Goal: Task Accomplishment & Management: Use online tool/utility

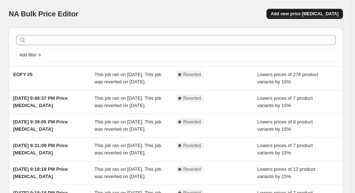
click at [310, 18] on button "Add new price [MEDICAL_DATA]" at bounding box center [304, 14] width 76 height 10
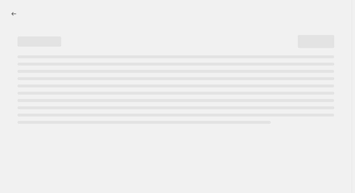
select select "percentage"
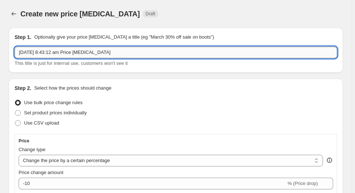
click at [120, 51] on input "[DATE] 8:43:12 am Price [MEDICAL_DATA]" at bounding box center [176, 53] width 322 height 12
type input "[DATE] 8:43:12 am Price change jobPrice hange"
drag, startPoint x: 139, startPoint y: 53, endPoint x: -23, endPoint y: 72, distance: 163.1
click at [0, 72] on html "Home Settings Plans Skip to content Create new price [MEDICAL_DATA]. This page …" at bounding box center [177, 96] width 355 height 193
type input "Price change"
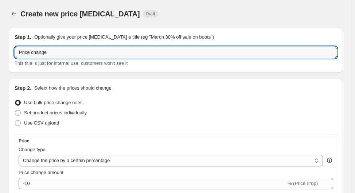
click at [134, 98] on div "Use bulk price change rules" at bounding box center [176, 103] width 322 height 10
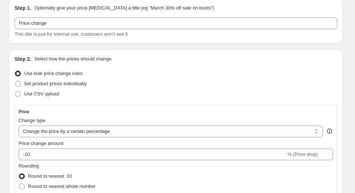
scroll to position [58, 0]
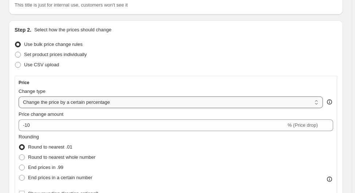
click at [120, 104] on select "Change the price to a certain amount Change the price by a certain amount Chang…" at bounding box center [171, 102] width 304 height 12
select select "to"
click at [19, 96] on select "Change the price to a certain amount Change the price by a certain amount Chang…" at bounding box center [171, 102] width 304 height 12
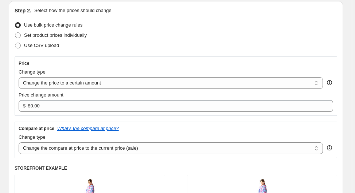
scroll to position [87, 0]
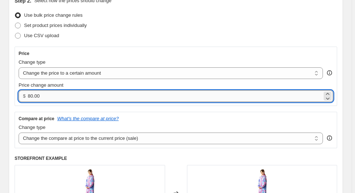
click at [45, 95] on input "80.00" at bounding box center [175, 96] width 294 height 12
type input "7"
click at [100, 62] on div "Change type" at bounding box center [171, 62] width 304 height 7
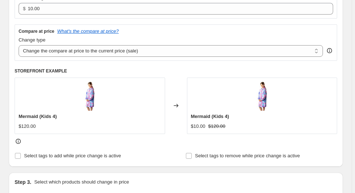
scroll to position [116, 0]
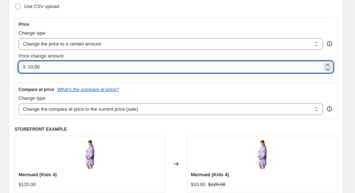
click at [52, 67] on input "10.00" at bounding box center [175, 67] width 294 height 12
type input "130.00"
click at [163, 43] on select "Change the price to a certain amount Change the price by a certain amount Chang…" at bounding box center [171, 44] width 304 height 12
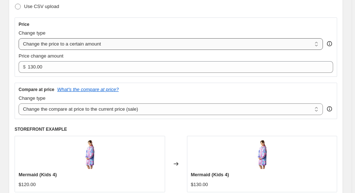
select select "by"
click at [19, 38] on select "Change the price to a certain amount Change the price by a certain amount Chang…" at bounding box center [171, 44] width 304 height 12
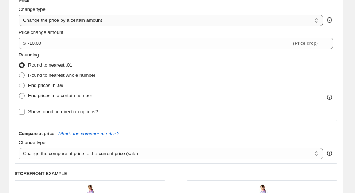
scroll to position [87, 0]
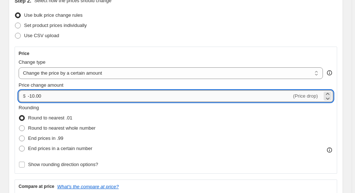
click at [46, 96] on input "-10.00" at bounding box center [160, 96] width 264 height 12
type input "-1"
type input "130.00"
click at [92, 56] on div "Price Change type Change the price to a certain amount Change the price by a ce…" at bounding box center [176, 110] width 314 height 119
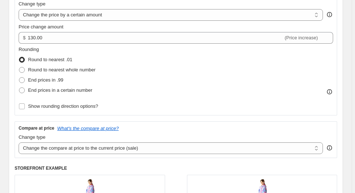
scroll to position [116, 0]
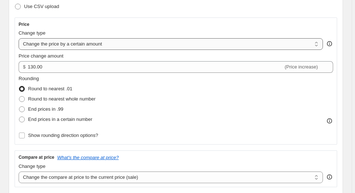
click at [90, 44] on select "Change the price to a certain amount Change the price by a certain amount Chang…" at bounding box center [171, 44] width 304 height 12
select select "to"
click at [19, 38] on select "Change the price to a certain amount Change the price by a certain amount Chang…" at bounding box center [171, 44] width 304 height 12
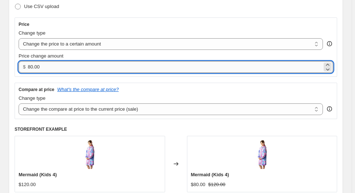
click at [53, 65] on input "80.00" at bounding box center [175, 67] width 294 height 12
type input "8"
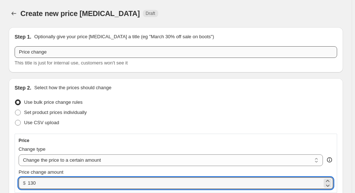
scroll to position [0, 0]
type input "130.00"
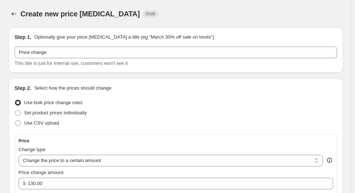
click at [17, 114] on span at bounding box center [18, 113] width 6 height 6
click at [15, 110] on input "Set product prices individually" at bounding box center [15, 110] width 0 height 0
radio input "true"
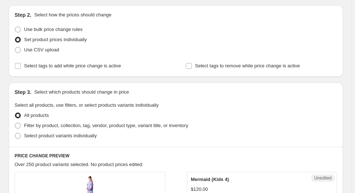
scroll to position [87, 0]
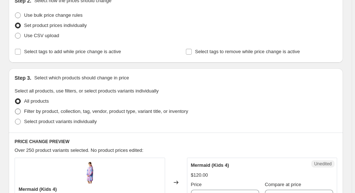
click at [19, 112] on span at bounding box center [18, 111] width 6 height 6
click at [15, 109] on input "Filter by product, collection, tag, vendor, product type, variant title, or inv…" at bounding box center [15, 108] width 0 height 0
radio input "true"
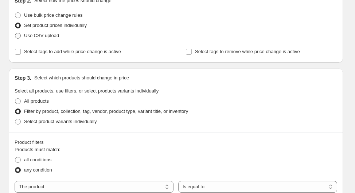
scroll to position [58, 0]
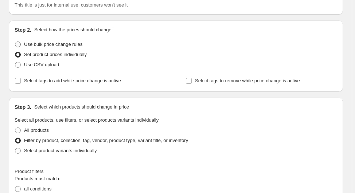
click at [18, 42] on span at bounding box center [18, 44] width 6 height 6
click at [15, 42] on input "Use bulk price change rules" at bounding box center [15, 41] width 0 height 0
radio input "true"
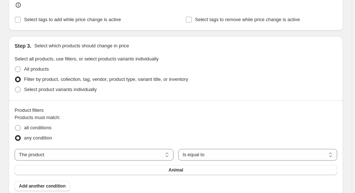
scroll to position [320, 0]
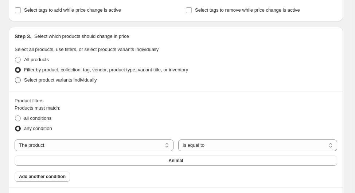
click at [18, 80] on span at bounding box center [18, 80] width 6 height 6
click at [15, 78] on input "Select product variants individually" at bounding box center [15, 77] width 0 height 0
radio input "true"
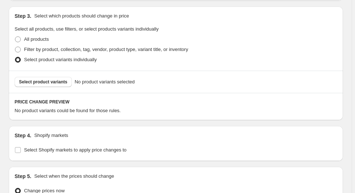
scroll to position [349, 0]
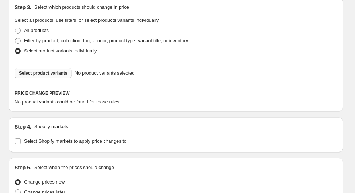
click at [42, 71] on span "Select product variants" at bounding box center [43, 73] width 48 height 6
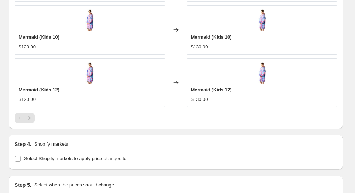
scroll to position [611, 0]
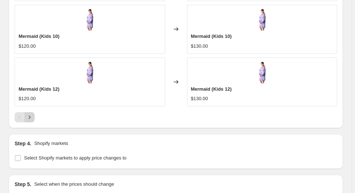
click at [33, 117] on icon "Next" at bounding box center [29, 117] width 7 height 7
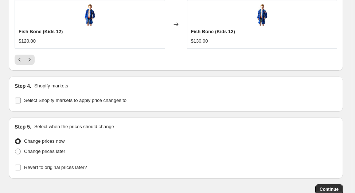
scroll to position [670, 0]
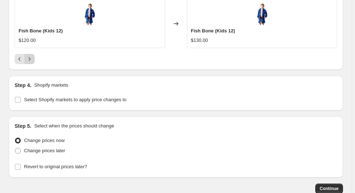
click at [31, 55] on icon "Next" at bounding box center [29, 58] width 7 height 7
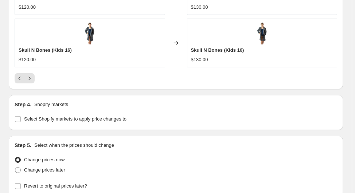
scroll to position [641, 0]
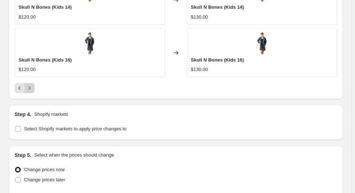
click at [30, 87] on icon "Next" at bounding box center [29, 87] width 7 height 7
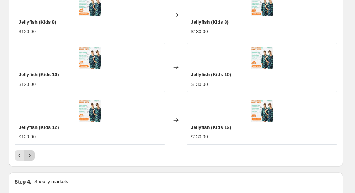
scroll to position [611, 0]
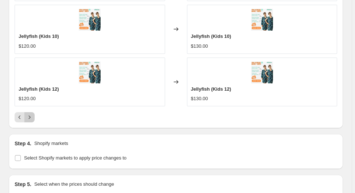
click at [31, 114] on icon "Next" at bounding box center [29, 117] width 7 height 7
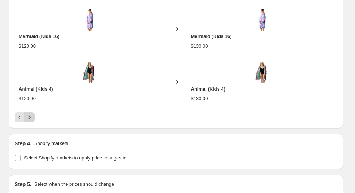
click at [29, 116] on icon "Next" at bounding box center [29, 117] width 7 height 7
click at [33, 116] on icon "Next" at bounding box center [29, 117] width 7 height 7
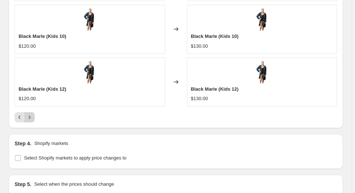
click at [33, 115] on icon "Next" at bounding box center [29, 117] width 7 height 7
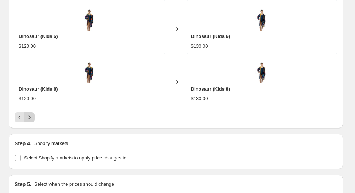
click at [33, 115] on icon "Next" at bounding box center [29, 117] width 7 height 7
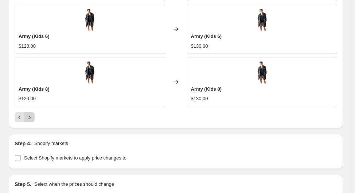
click at [33, 114] on button "Next" at bounding box center [29, 117] width 10 height 10
click at [34, 114] on button "Next" at bounding box center [29, 117] width 10 height 10
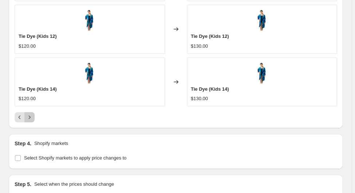
click at [34, 114] on button "Next" at bounding box center [29, 117] width 10 height 10
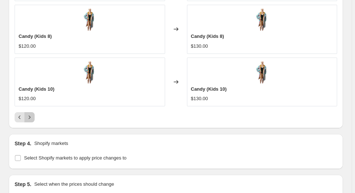
click at [34, 114] on button "Next" at bounding box center [29, 117] width 10 height 10
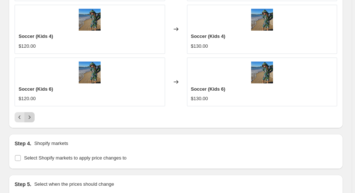
click at [34, 114] on button "Next" at bounding box center [29, 117] width 10 height 10
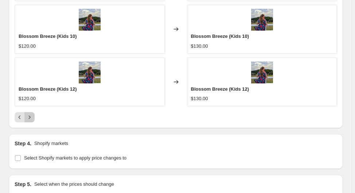
click at [34, 114] on button "Next" at bounding box center [29, 117] width 10 height 10
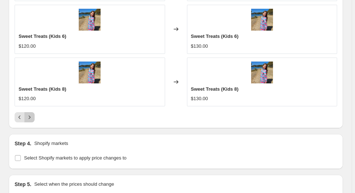
click at [34, 114] on button "Next" at bounding box center [29, 117] width 10 height 10
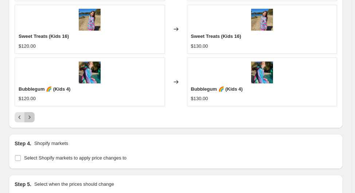
click at [34, 114] on button "Next" at bounding box center [29, 117] width 10 height 10
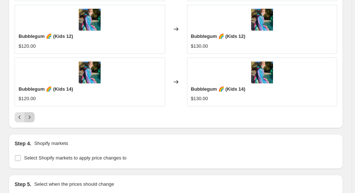
click at [33, 115] on icon "Next" at bounding box center [29, 117] width 7 height 7
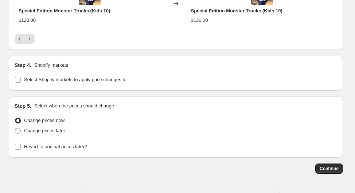
scroll to position [699, 0]
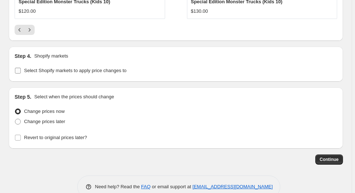
click at [15, 69] on input "Select Shopify markets to apply price changes to" at bounding box center [18, 71] width 6 height 6
checkbox input "true"
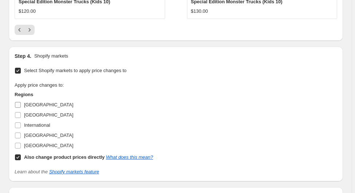
click at [16, 102] on input "[GEOGRAPHIC_DATA]" at bounding box center [18, 105] width 6 height 6
checkbox input "true"
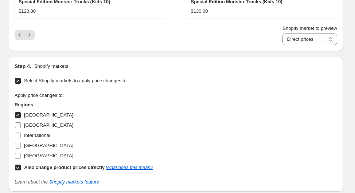
click at [19, 123] on input "[GEOGRAPHIC_DATA]" at bounding box center [18, 125] width 6 height 6
checkbox input "true"
click at [17, 134] on input "International" at bounding box center [18, 135] width 6 height 6
checkbox input "true"
click at [16, 145] on input "[GEOGRAPHIC_DATA]" at bounding box center [18, 146] width 6 height 6
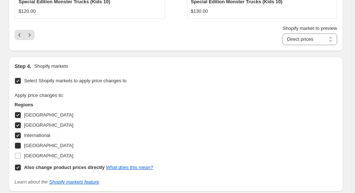
checkbox input "true"
click at [17, 156] on input "[GEOGRAPHIC_DATA]" at bounding box center [18, 156] width 6 height 6
checkbox input "true"
click at [15, 82] on input "Select Shopify markets to apply price changes to" at bounding box center [18, 81] width 6 height 6
checkbox input "false"
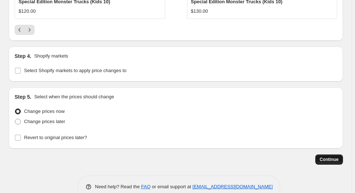
click at [329, 157] on span "Continue" at bounding box center [328, 160] width 19 height 6
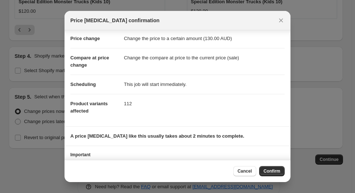
scroll to position [0, 0]
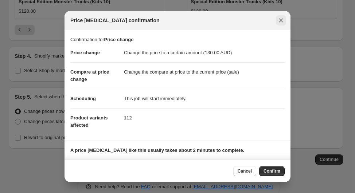
click at [282, 18] on icon "Close" at bounding box center [280, 20] width 7 height 7
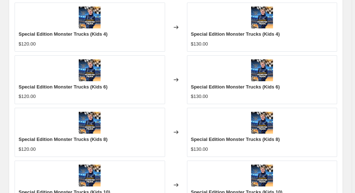
scroll to position [712, 0]
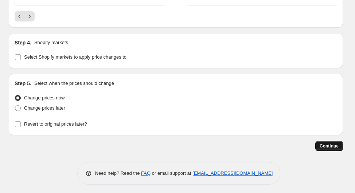
click at [337, 144] on span "Continue" at bounding box center [328, 146] width 19 height 6
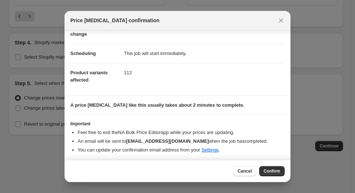
scroll to position [0, 0]
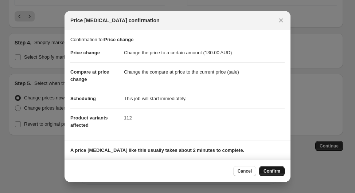
click at [271, 171] on span "Confirm" at bounding box center [271, 171] width 17 height 6
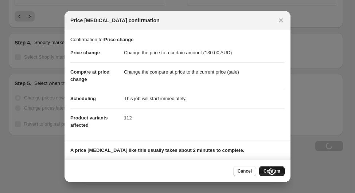
type input "Price change"
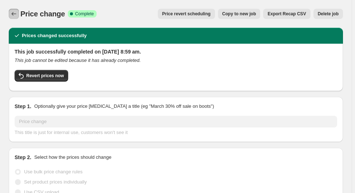
click at [11, 10] on button "Price change jobs" at bounding box center [14, 14] width 10 height 10
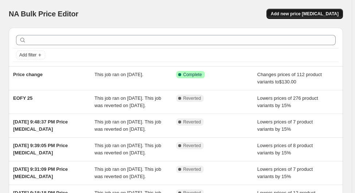
click at [315, 13] on span "Add new price [MEDICAL_DATA]" at bounding box center [304, 14] width 68 height 6
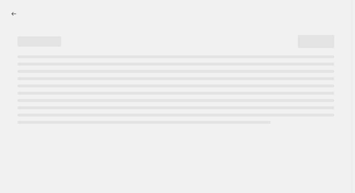
select select "percentage"
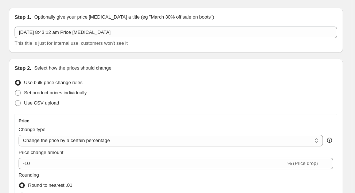
scroll to position [29, 0]
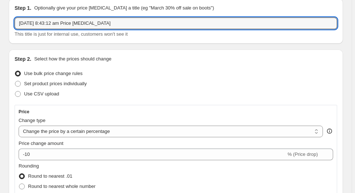
drag, startPoint x: 25, startPoint y: 29, endPoint x: -12, endPoint y: 28, distance: 37.5
click at [0, 28] on html "Home Settings Plans Skip to content Create new price [MEDICAL_DATA]. This page …" at bounding box center [177, 67] width 355 height 193
click at [117, 25] on input "[DATE] 8:43:12 am Price [MEDICAL_DATA]" at bounding box center [176, 23] width 322 height 12
type input "[DATE] 8:43:12 am Price [MEDICAL_DATA] adults"
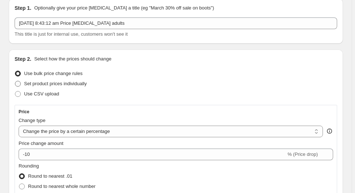
click at [20, 83] on span at bounding box center [18, 84] width 6 height 6
click at [15, 81] on input "Set product prices individually" at bounding box center [15, 81] width 0 height 0
radio input "true"
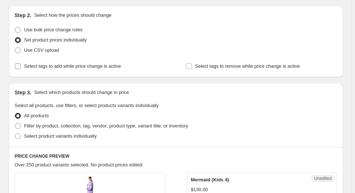
scroll to position [87, 0]
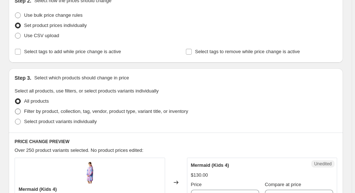
click at [21, 114] on span at bounding box center [18, 111] width 7 height 7
click at [15, 109] on input "Filter by product, collection, tag, vendor, product type, variant title, or inv…" at bounding box center [15, 108] width 0 height 0
radio input "true"
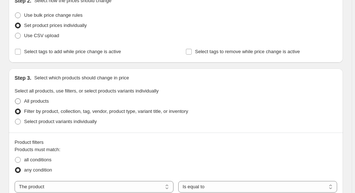
click at [21, 102] on label "All products" at bounding box center [32, 101] width 34 height 10
click at [15, 99] on input "All products" at bounding box center [15, 98] width 0 height 0
radio input "true"
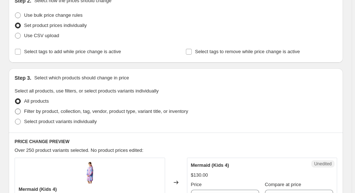
click at [17, 114] on span at bounding box center [18, 111] width 6 height 6
click at [15, 109] on input "Filter by product, collection, tag, vendor, product type, variant title, or inv…" at bounding box center [15, 108] width 0 height 0
radio input "true"
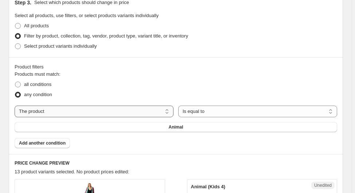
scroll to position [175, 0]
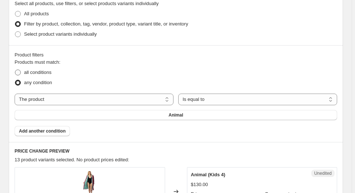
click at [19, 72] on span at bounding box center [18, 73] width 6 height 6
click at [15, 70] on input "all conditions" at bounding box center [15, 70] width 0 height 0
radio input "true"
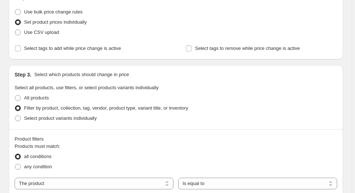
scroll to position [29, 0]
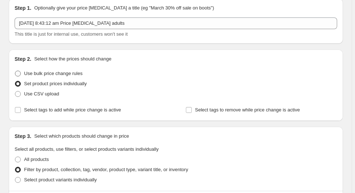
click at [15, 75] on span at bounding box center [18, 74] width 6 height 6
click at [15, 71] on input "Use bulk price change rules" at bounding box center [15, 71] width 0 height 0
radio input "true"
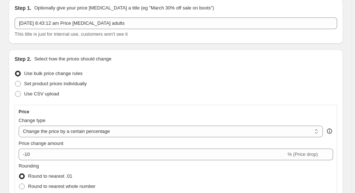
scroll to position [87, 0]
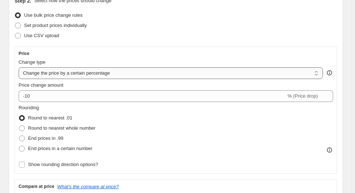
click at [52, 73] on select "Change the price to a certain amount Change the price by a certain amount Chang…" at bounding box center [171, 73] width 304 height 12
select select "by"
click at [19, 67] on select "Change the price to a certain amount Change the price by a certain amount Chang…" at bounding box center [171, 73] width 304 height 12
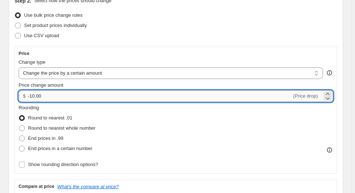
click at [51, 94] on input "-10.00" at bounding box center [160, 96] width 264 height 12
type input "-1"
type input "10.00"
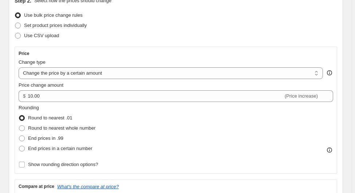
click at [230, 123] on div "Rounding Round to nearest .01 Round to nearest whole number End prices in .99 E…" at bounding box center [176, 128] width 314 height 49
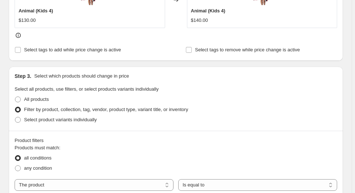
scroll to position [349, 0]
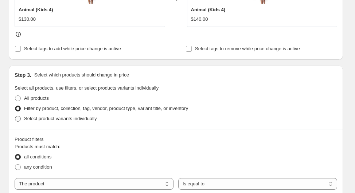
click at [19, 117] on span at bounding box center [18, 119] width 6 height 6
click at [15, 116] on input "Select product variants individually" at bounding box center [15, 116] width 0 height 0
radio input "true"
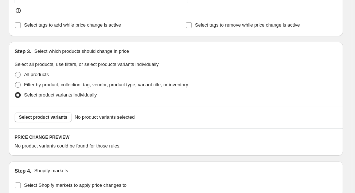
scroll to position [408, 0]
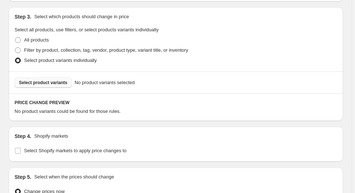
click at [41, 81] on span "Select product variants" at bounding box center [43, 83] width 48 height 6
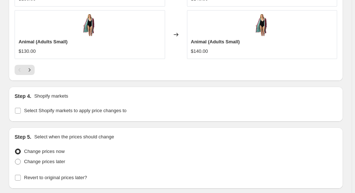
scroll to position [722, 0]
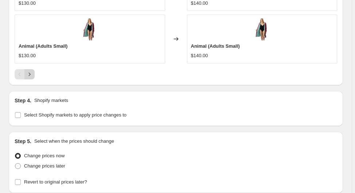
click at [32, 72] on icon "Next" at bounding box center [29, 74] width 7 height 7
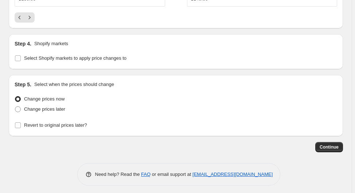
scroll to position [780, 0]
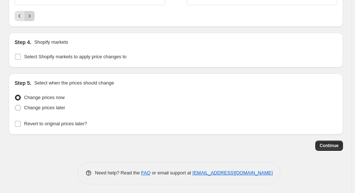
click at [29, 15] on icon "Next" at bounding box center [30, 16] width 2 height 3
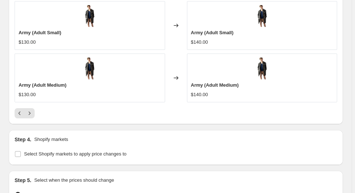
scroll to position [693, 0]
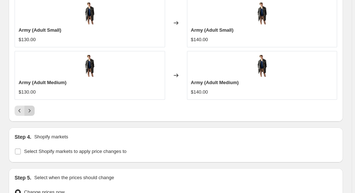
click at [32, 107] on icon "Next" at bounding box center [29, 110] width 7 height 7
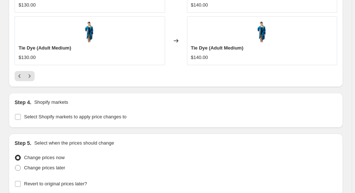
scroll to position [722, 0]
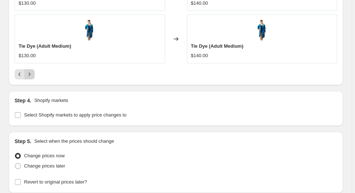
click at [31, 73] on icon "Next" at bounding box center [29, 74] width 7 height 7
drag, startPoint x: 33, startPoint y: 72, endPoint x: 37, endPoint y: 68, distance: 5.7
click at [35, 69] on div at bounding box center [176, 74] width 322 height 10
click at [31, 72] on icon "Next" at bounding box center [29, 74] width 7 height 7
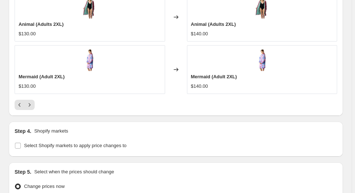
scroll to position [693, 0]
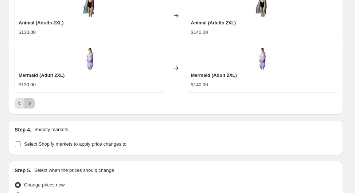
click at [30, 100] on icon "Next" at bounding box center [29, 103] width 7 height 7
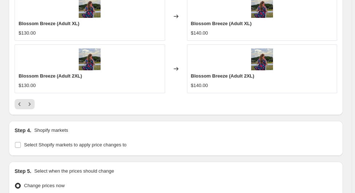
scroll to position [751, 0]
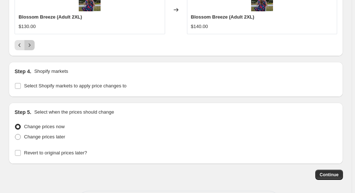
click at [29, 45] on icon "Next" at bounding box center [29, 44] width 7 height 7
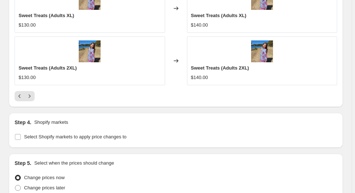
scroll to position [722, 0]
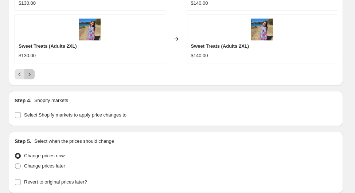
drag, startPoint x: 32, startPoint y: 70, endPoint x: 34, endPoint y: 67, distance: 3.9
click at [31, 71] on icon "Next" at bounding box center [29, 74] width 7 height 7
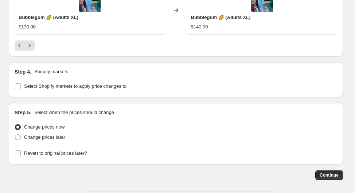
scroll to position [751, 0]
click at [31, 42] on icon "Next" at bounding box center [29, 44] width 7 height 7
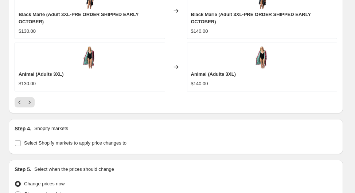
scroll to position [722, 0]
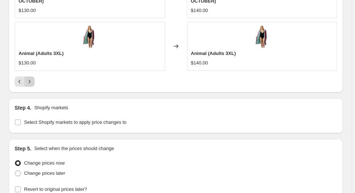
click at [29, 78] on icon "Next" at bounding box center [29, 81] width 7 height 7
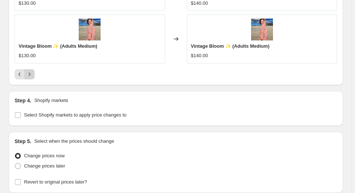
click at [32, 71] on icon "Next" at bounding box center [29, 74] width 7 height 7
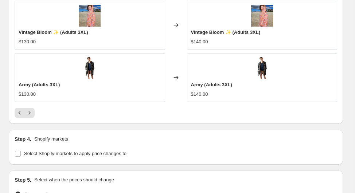
scroll to position [693, 0]
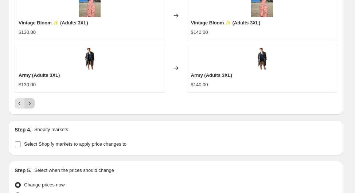
click at [33, 100] on icon "Next" at bounding box center [29, 103] width 7 height 7
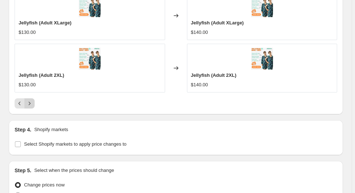
click at [29, 102] on icon "Next" at bounding box center [29, 103] width 7 height 7
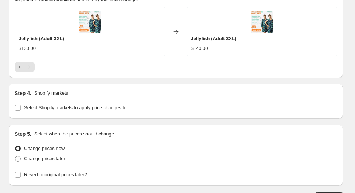
scroll to position [571, 0]
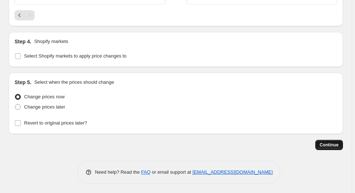
click at [334, 142] on span "Continue" at bounding box center [328, 145] width 19 height 6
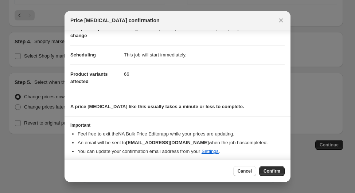
scroll to position [45, 0]
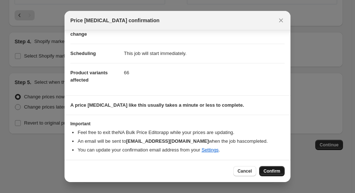
click at [275, 170] on span "Confirm" at bounding box center [271, 171] width 17 height 6
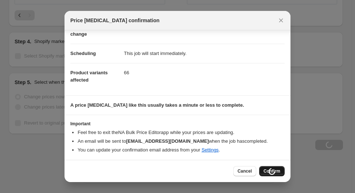
type input "[DATE] 8:43:12 am Price [MEDICAL_DATA] adults"
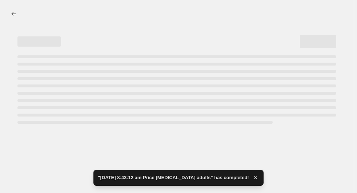
select select "by"
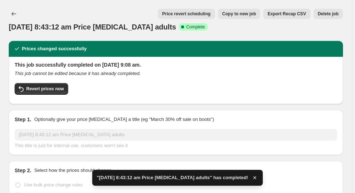
click at [251, 178] on div ""[DATE] 8:43:12 am Price [MEDICAL_DATA] adults" has completed!" at bounding box center [177, 178] width 170 height 16
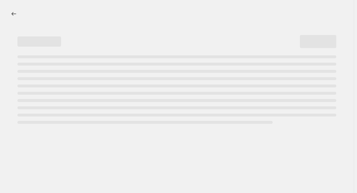
select select "by"
